Goal: Task Accomplishment & Management: Manage account settings

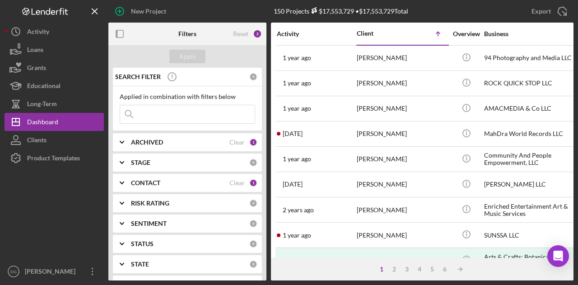
click at [171, 139] on div "ARCHIVED" at bounding box center [180, 142] width 98 height 7
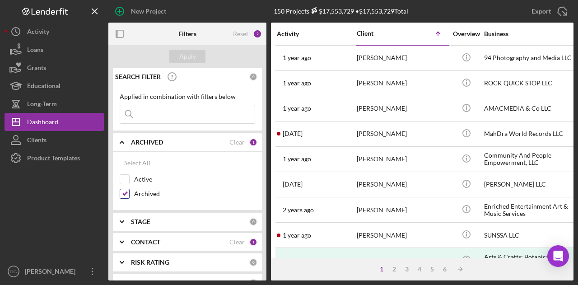
click at [125, 195] on input "Archived" at bounding box center [124, 193] width 9 height 9
checkbox input "false"
click at [124, 179] on input "Active" at bounding box center [124, 179] width 9 height 9
checkbox input "true"
click at [186, 53] on div "Apply" at bounding box center [187, 57] width 17 height 14
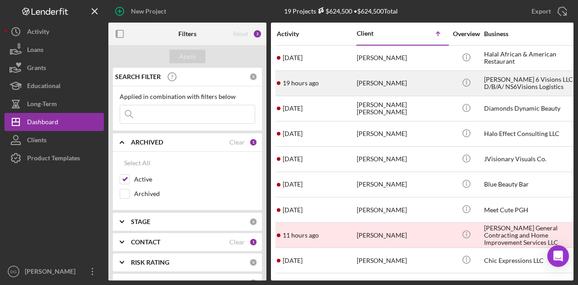
click at [396, 83] on div "[PERSON_NAME]" at bounding box center [402, 83] width 90 height 24
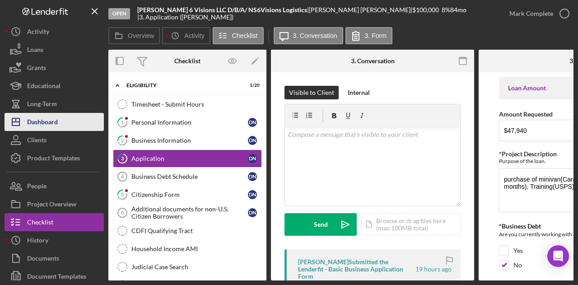
click at [41, 119] on div "Dashboard" at bounding box center [42, 123] width 31 height 20
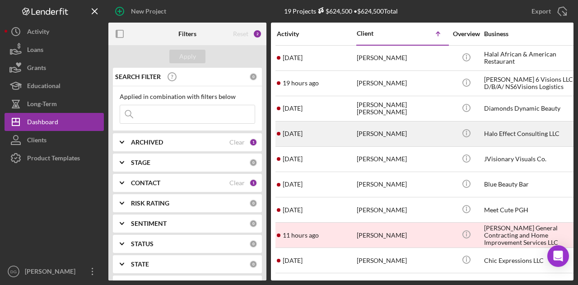
click at [493, 131] on div "Halo Effect Consulting LLC" at bounding box center [529, 134] width 90 height 24
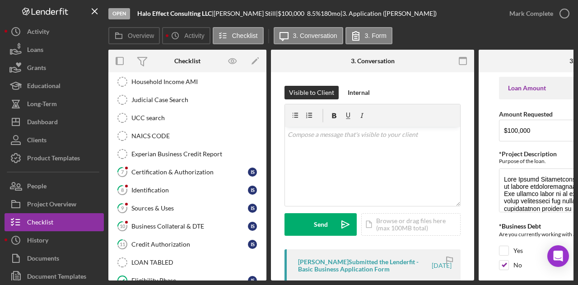
scroll to position [205, 0]
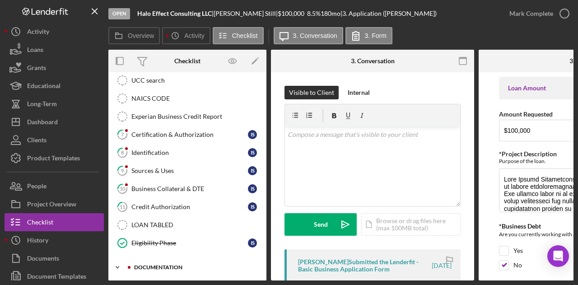
click at [168, 265] on div "documentation" at bounding box center [194, 267] width 121 height 5
drag, startPoint x: 266, startPoint y: 175, endPoint x: 266, endPoint y: 198, distance: 23.5
click at [266, 203] on div "Overview Internal Workflow Stage Open Icon/Dropdown Arrow Archive (can unarchiv…" at bounding box center [340, 165] width 465 height 231
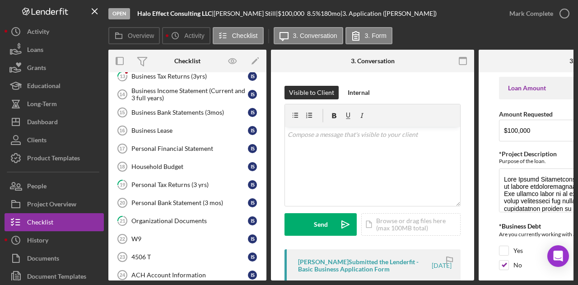
scroll to position [466, 0]
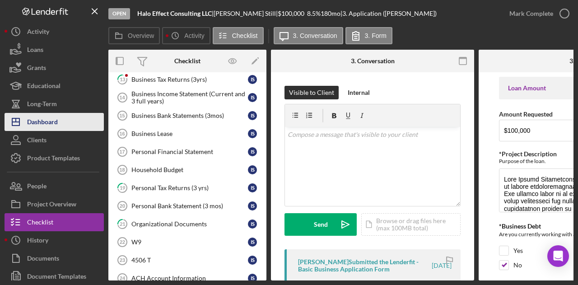
click at [40, 119] on div "Dashboard" at bounding box center [42, 123] width 31 height 20
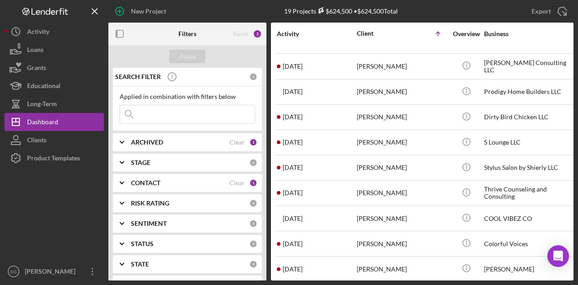
scroll to position [252, 0]
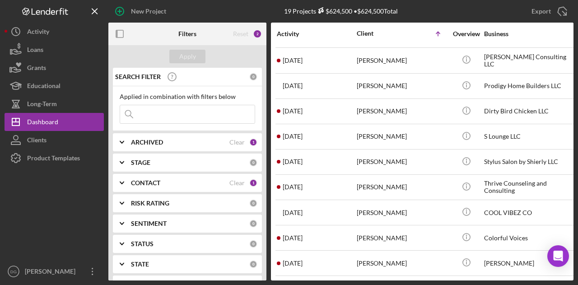
click at [142, 109] on input at bounding box center [187, 114] width 135 height 18
click at [154, 111] on input at bounding box center [187, 114] width 135 height 18
click at [88, 231] on div at bounding box center [54, 214] width 99 height 95
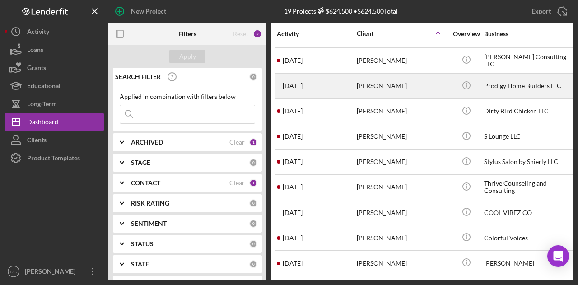
click at [386, 80] on div "[PERSON_NAME]" at bounding box center [402, 86] width 90 height 24
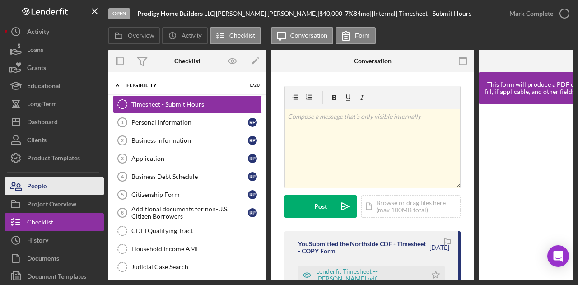
click at [47, 183] on button "People" at bounding box center [54, 186] width 99 height 18
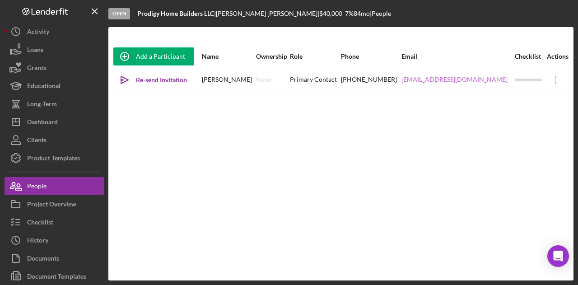
click at [444, 77] on link "[EMAIL_ADDRESS][DOMAIN_NAME]" at bounding box center [455, 79] width 106 height 7
click at [113, 252] on div "Add a Participant Name Ownership Role Phone Email Checklist Actions Icon/icon-i…" at bounding box center [340, 153] width 465 height 217
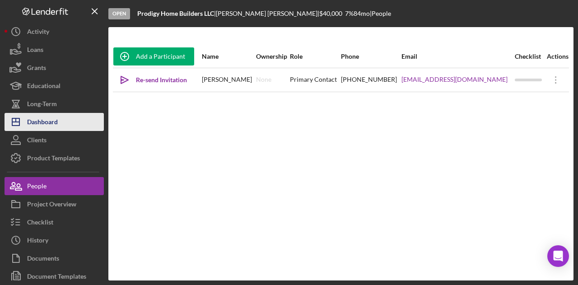
click at [43, 120] on div "Dashboard" at bounding box center [42, 123] width 31 height 20
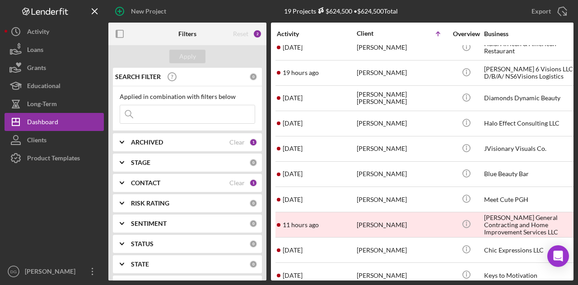
scroll to position [7, 0]
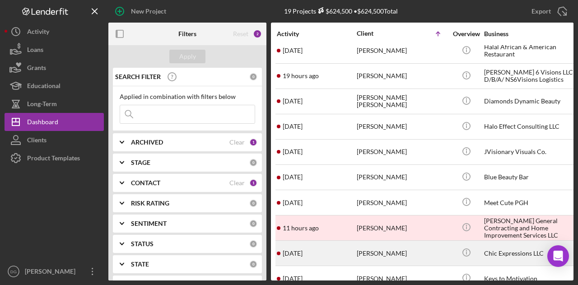
click at [383, 252] on div "[PERSON_NAME]" at bounding box center [402, 253] width 90 height 24
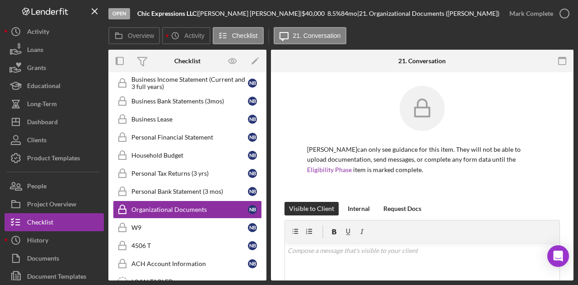
scroll to position [166, 0]
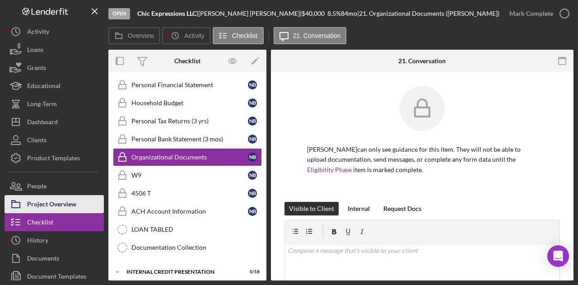
click at [51, 204] on div "Project Overview" at bounding box center [51, 205] width 49 height 20
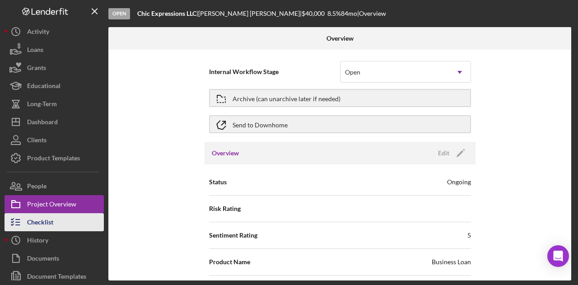
click at [40, 223] on div "Checklist" at bounding box center [40, 223] width 26 height 20
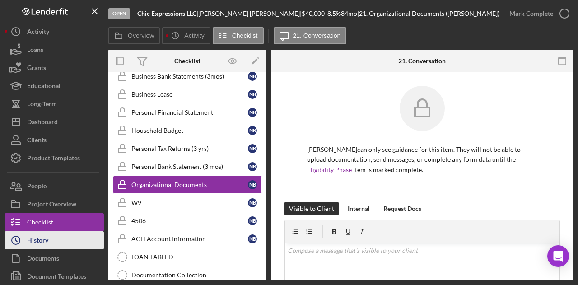
scroll to position [143, 0]
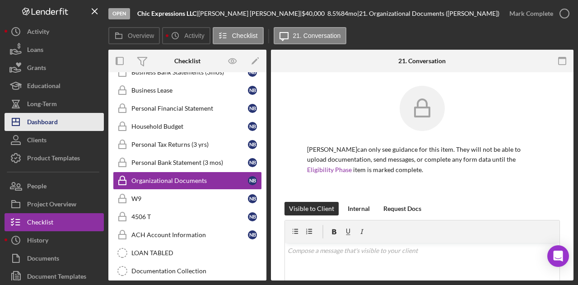
click at [38, 121] on div "Dashboard" at bounding box center [42, 123] width 31 height 20
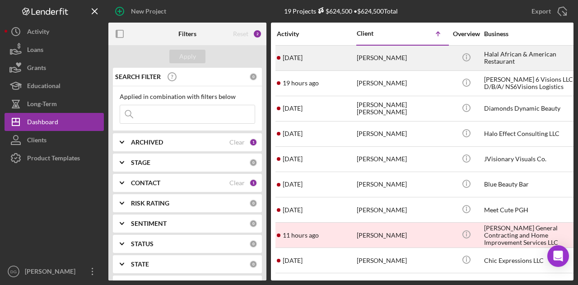
click at [512, 59] on div "Halal African & American Restaurant" at bounding box center [529, 58] width 90 height 24
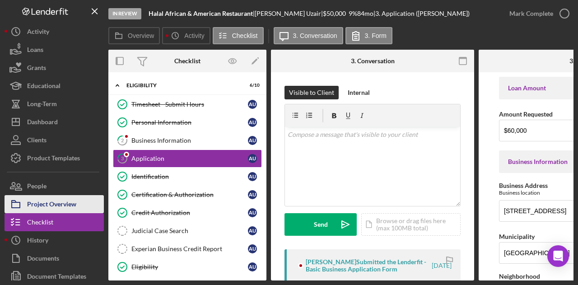
click at [55, 203] on div "Project Overview" at bounding box center [51, 205] width 49 height 20
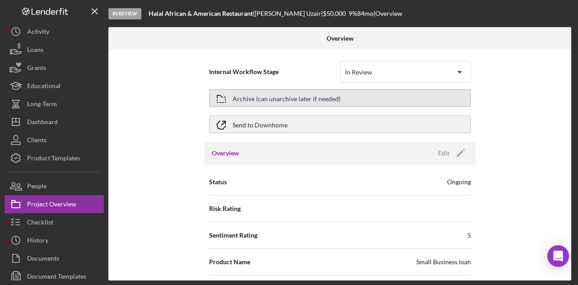
click at [339, 99] on button "Archive (can unarchive later if needed)" at bounding box center [340, 98] width 262 height 18
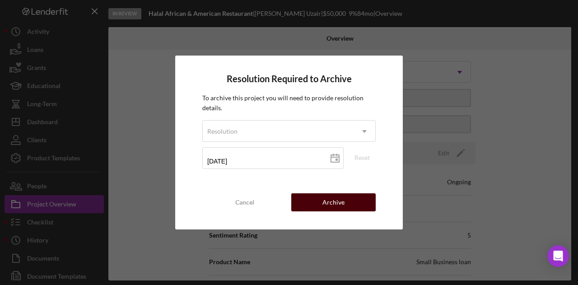
click at [345, 205] on button "Archive" at bounding box center [333, 202] width 84 height 18
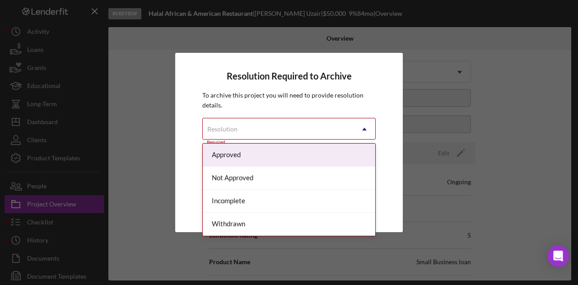
click at [316, 125] on div "Resolution" at bounding box center [278, 129] width 151 height 21
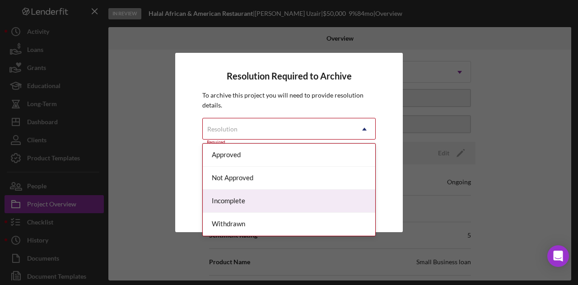
click at [242, 203] on div "Incomplete" at bounding box center [289, 201] width 173 height 23
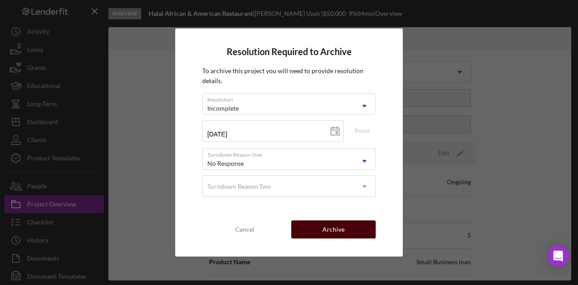
click at [336, 223] on div "Archive" at bounding box center [333, 229] width 22 height 18
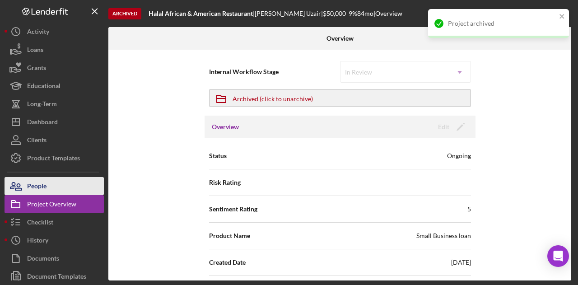
click at [33, 186] on div "People" at bounding box center [36, 187] width 19 height 20
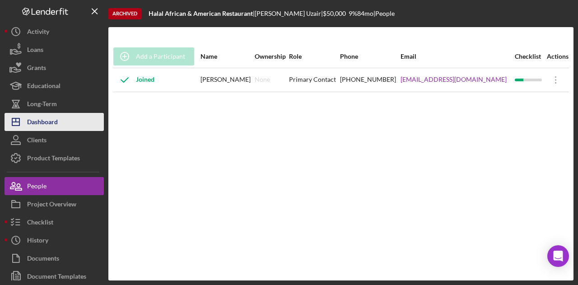
click at [51, 123] on div "Dashboard" at bounding box center [42, 123] width 31 height 20
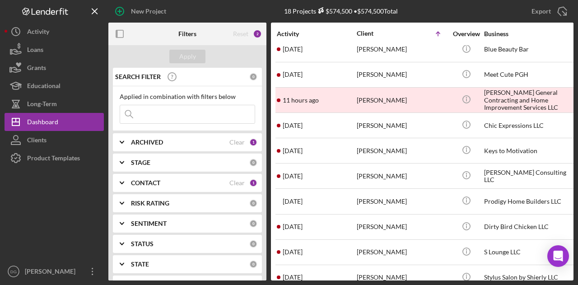
scroll to position [227, 0]
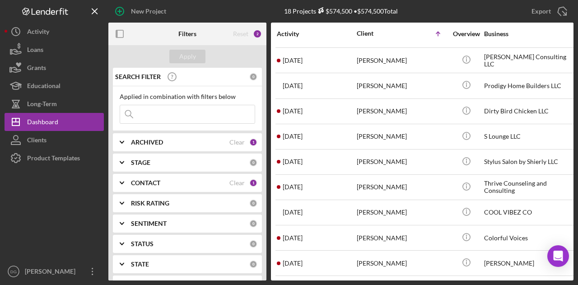
click at [169, 143] on div "ARCHIVED" at bounding box center [180, 142] width 98 height 7
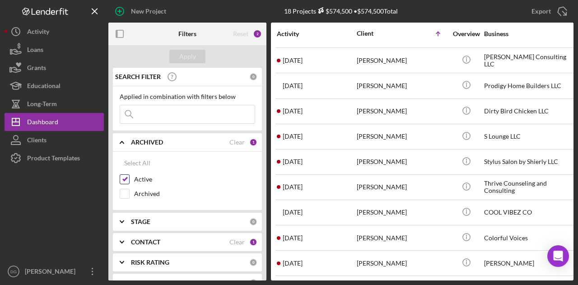
click at [126, 178] on input "Active" at bounding box center [124, 179] width 9 height 9
checkbox input "false"
click at [126, 192] on input "Archived" at bounding box center [124, 193] width 9 height 9
checkbox input "true"
click at [194, 55] on div "Apply" at bounding box center [187, 57] width 17 height 14
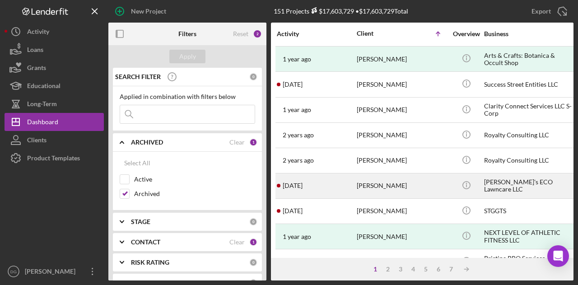
click at [386, 180] on div "[PERSON_NAME]" at bounding box center [402, 186] width 90 height 24
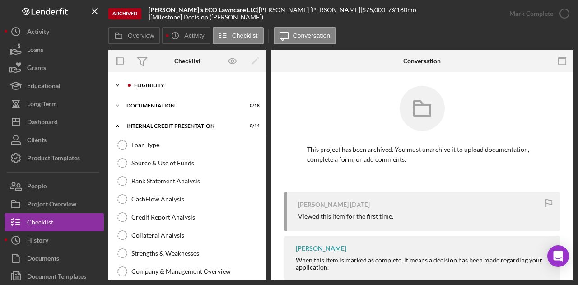
click at [159, 87] on div "Eligibility" at bounding box center [194, 85] width 121 height 5
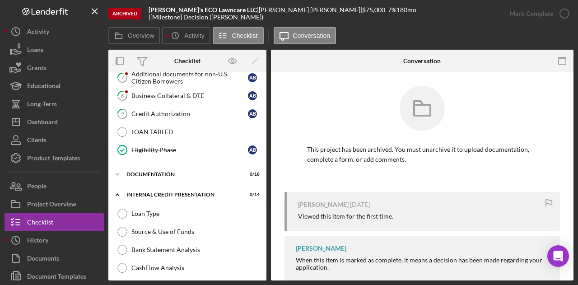
scroll to position [248, 0]
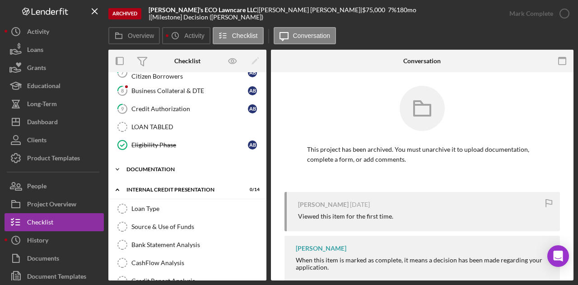
click at [154, 160] on div "Icon/Expander documentation 0 / 18" at bounding box center [187, 169] width 158 height 18
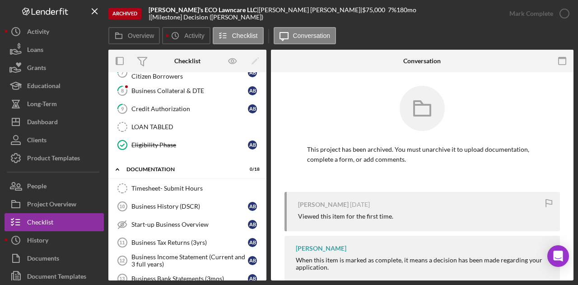
drag, startPoint x: 262, startPoint y: 147, endPoint x: 259, endPoint y: 198, distance: 50.7
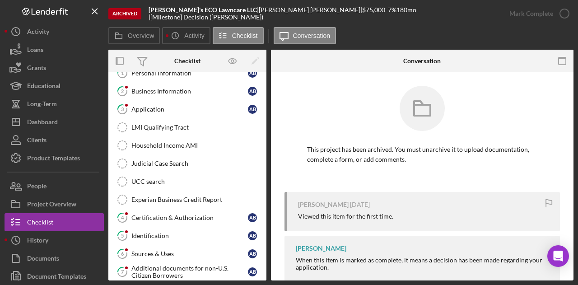
scroll to position [0, 0]
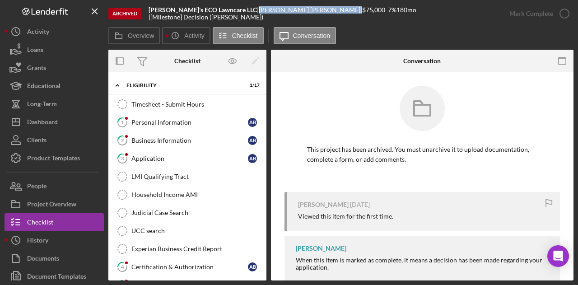
drag, startPoint x: 286, startPoint y: 15, endPoint x: 243, endPoint y: 15, distance: 42.9
click at [259, 14] on div "[PERSON_NAME] |" at bounding box center [310, 9] width 103 height 7
drag, startPoint x: 238, startPoint y: 14, endPoint x: 285, endPoint y: 14, distance: 46.1
click at [285, 14] on div "[PERSON_NAME]'s ECO Lawncare LLC | [PERSON_NAME] | $75,000 $75,000 7 % 180 mo |…" at bounding box center [325, 13] width 352 height 14
copy div "[PERSON_NAME]"
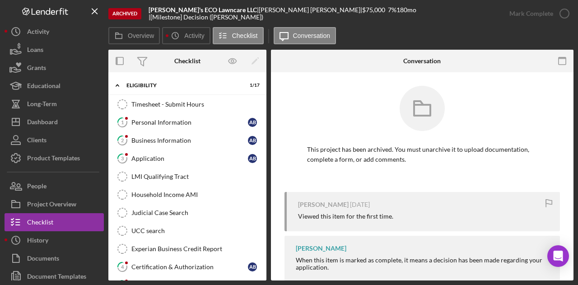
click at [558, 159] on div "This project has been archived. You must unarchive it to upload documentation, …" at bounding box center [422, 186] width 303 height 228
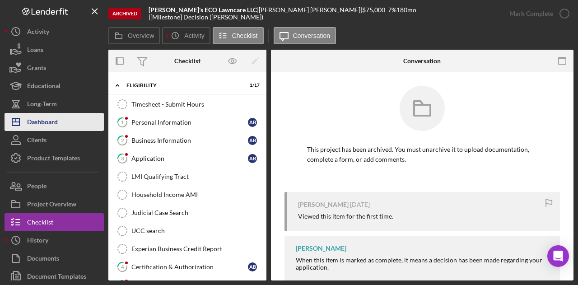
click at [50, 121] on div "Dashboard" at bounding box center [42, 123] width 31 height 20
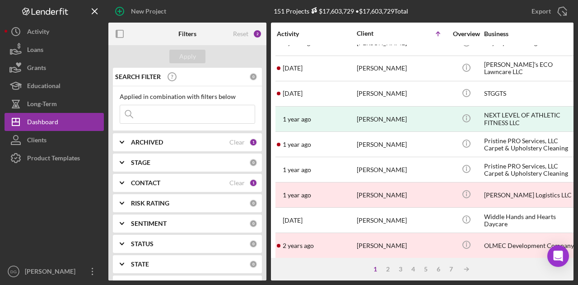
scroll to position [425, 0]
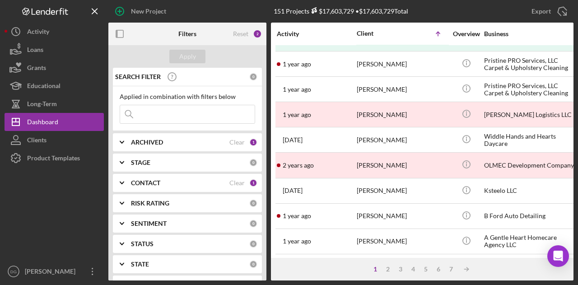
click at [148, 145] on b "ARCHIVED" at bounding box center [147, 142] width 32 height 7
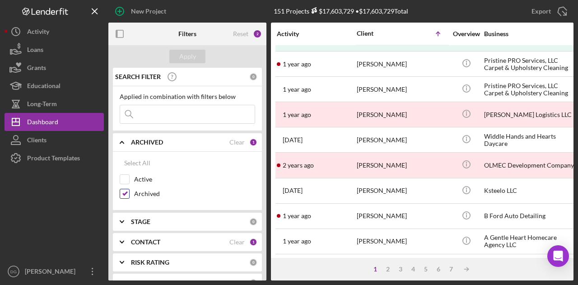
click at [125, 195] on input "Archived" at bounding box center [124, 193] width 9 height 9
checkbox input "false"
click at [125, 177] on input "Active" at bounding box center [124, 179] width 9 height 9
checkbox input "true"
click at [190, 50] on div "Apply" at bounding box center [187, 57] width 17 height 14
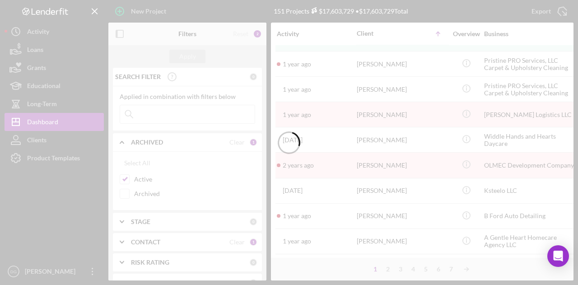
scroll to position [227, 0]
